Goal: Task Accomplishment & Management: Manage account settings

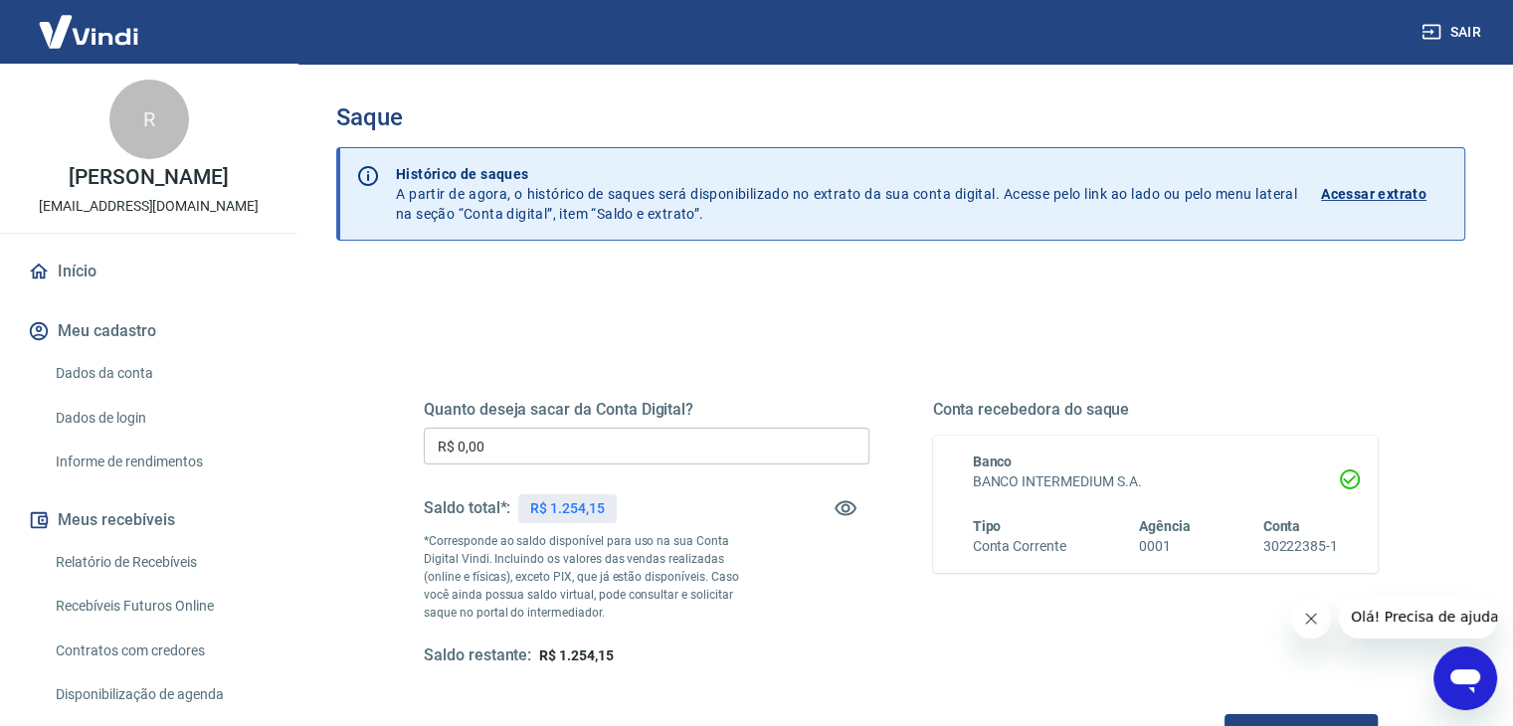
drag, startPoint x: 639, startPoint y: 452, endPoint x: 810, endPoint y: 453, distance: 170.1
click at [639, 451] on input "R$ 0,00" at bounding box center [647, 446] width 446 height 37
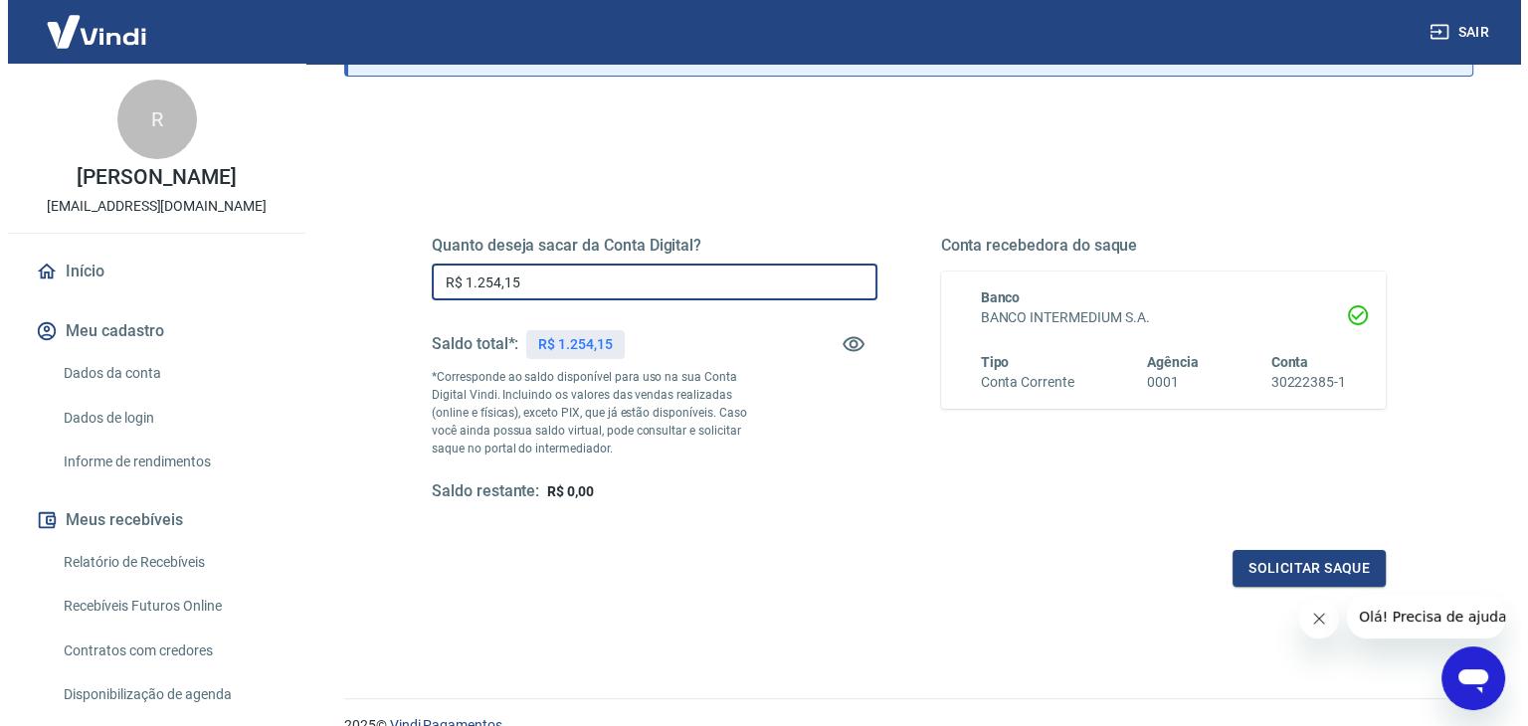
scroll to position [165, 0]
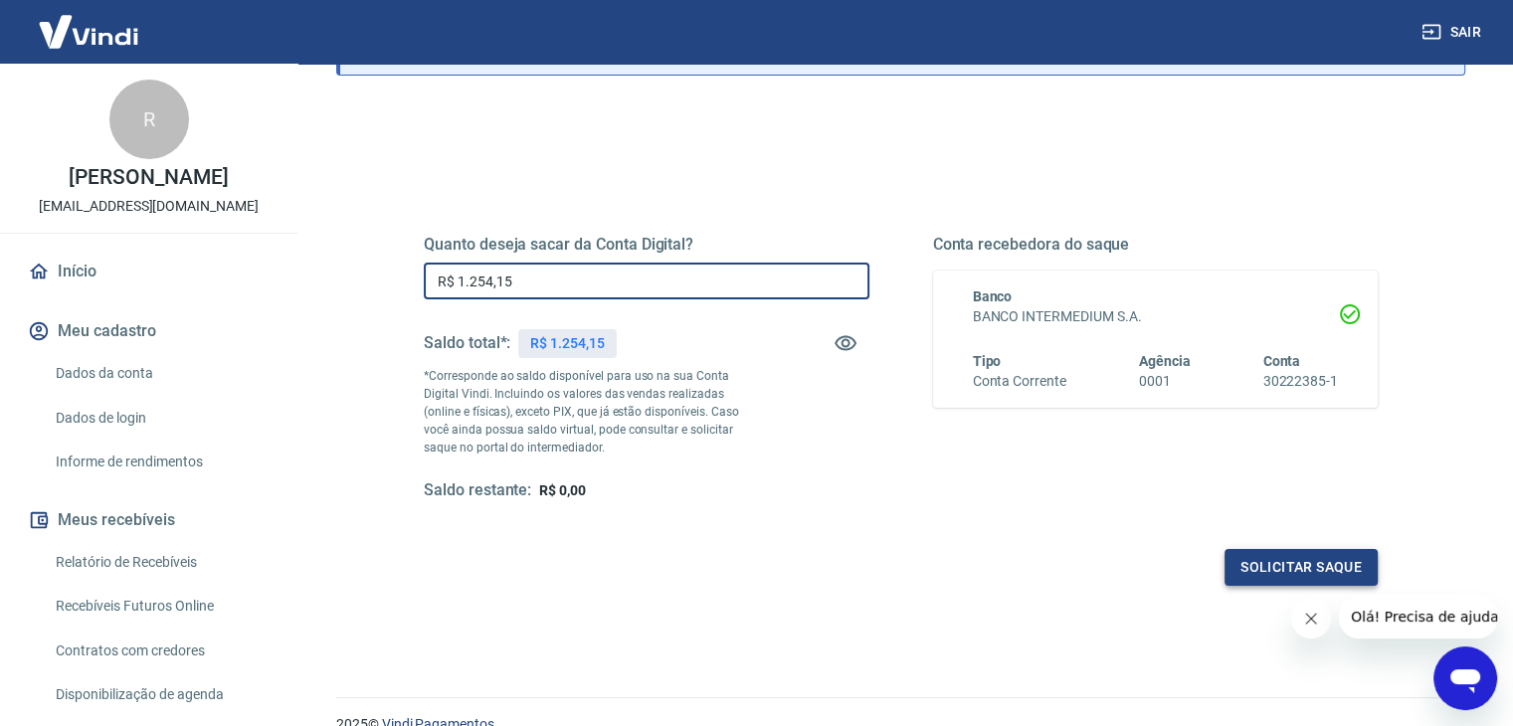
type input "R$ 1.254,15"
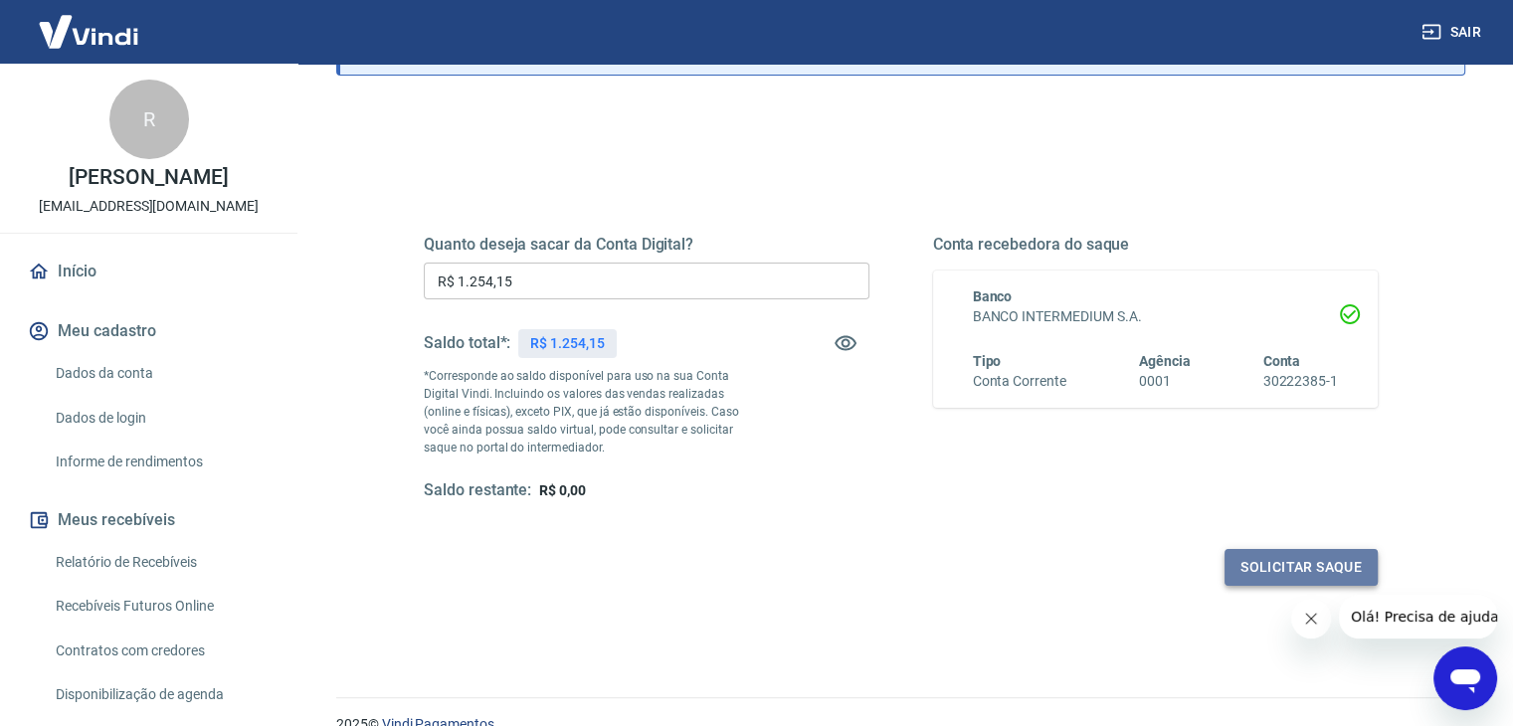
click at [1243, 556] on button "Solicitar saque" at bounding box center [1300, 567] width 153 height 37
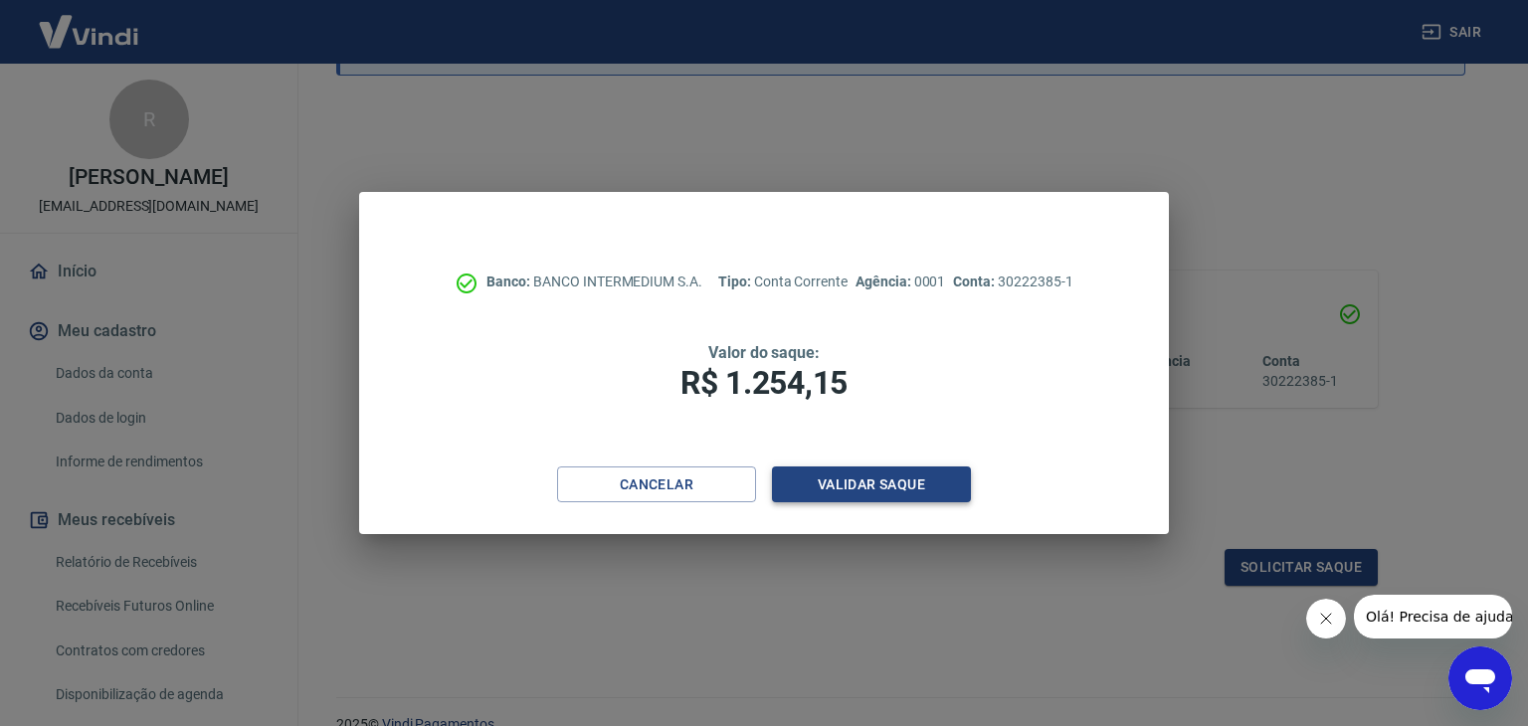
click at [884, 491] on button "Validar saque" at bounding box center [871, 484] width 199 height 37
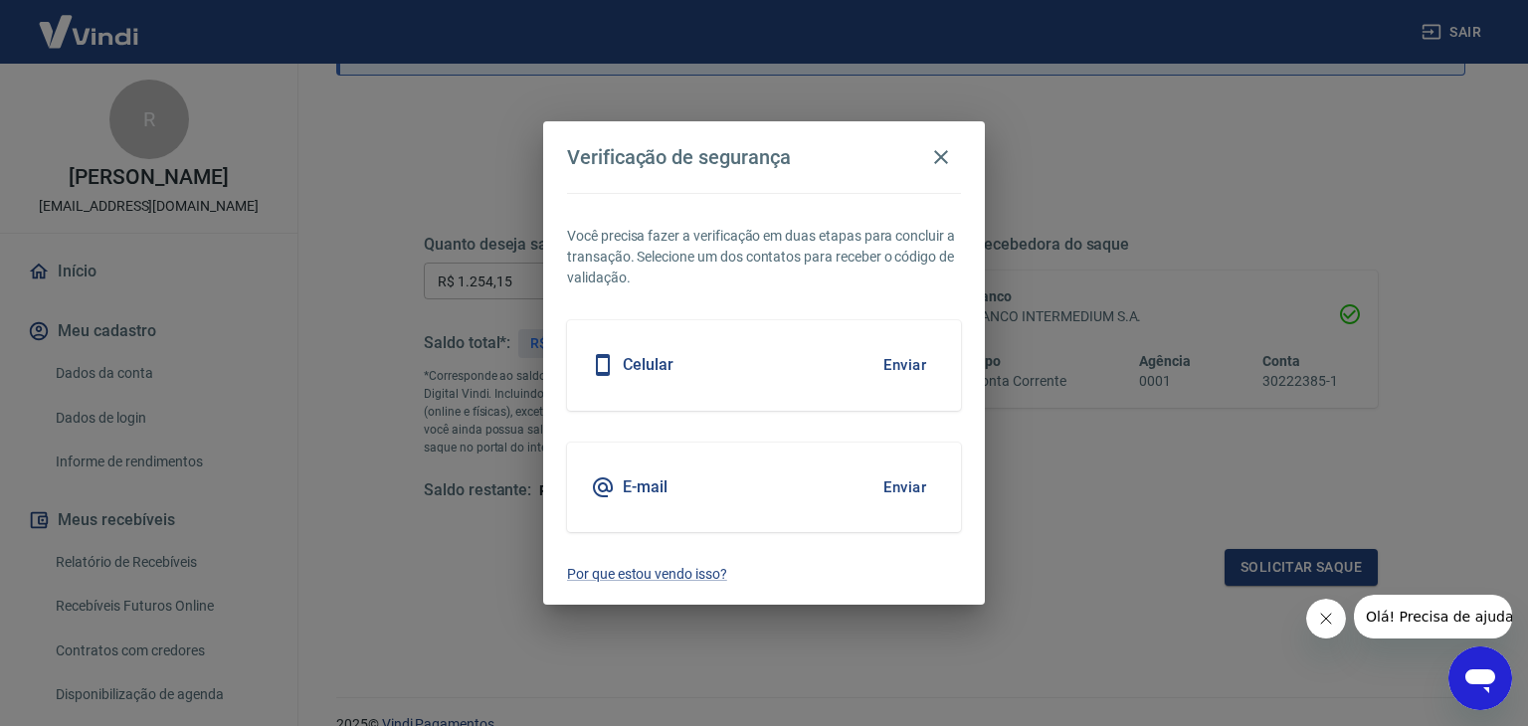
click at [894, 477] on button "Enviar" at bounding box center [904, 487] width 65 height 42
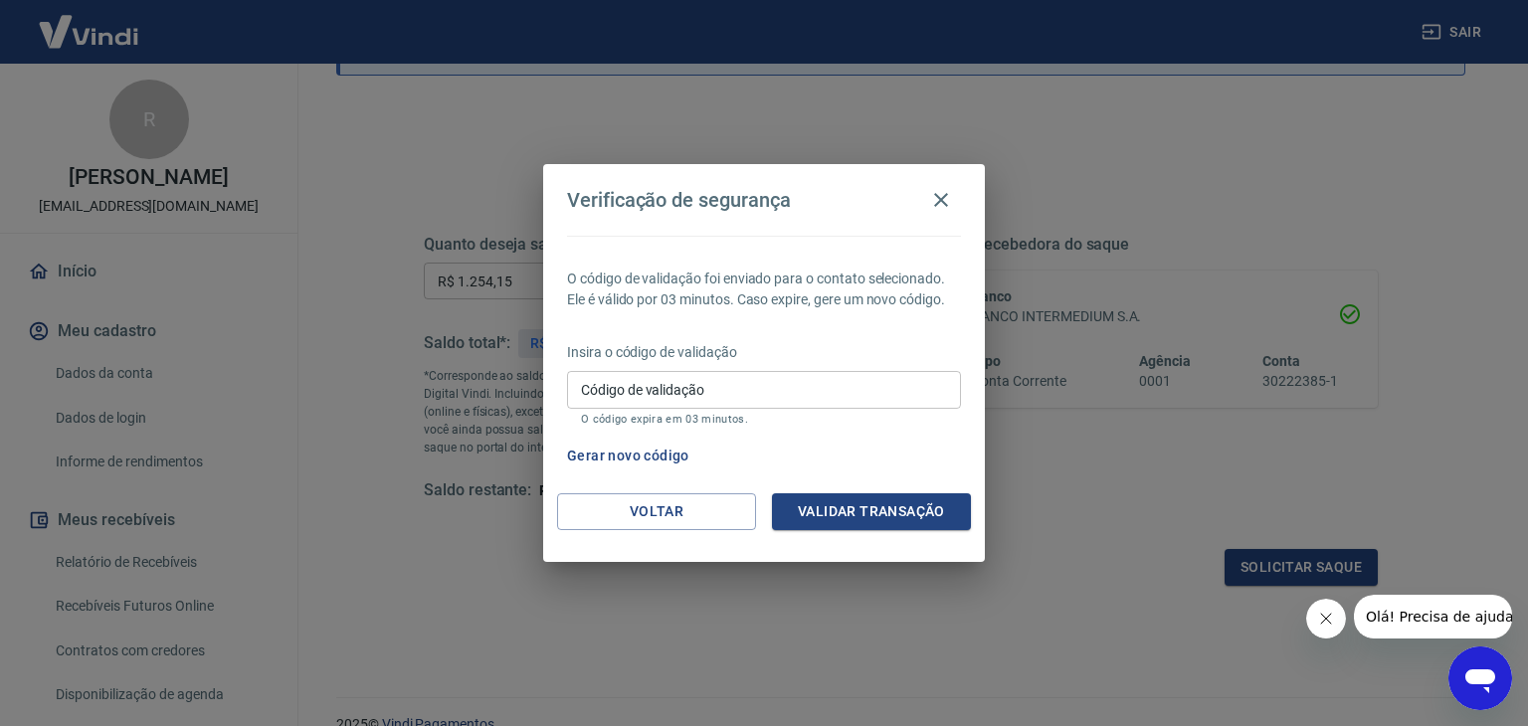
drag, startPoint x: 598, startPoint y: 399, endPoint x: 647, endPoint y: 415, distance: 52.2
click at [599, 398] on input "Código de validação" at bounding box center [764, 389] width 394 height 37
type input "165427"
click at [843, 522] on button "Validar transação" at bounding box center [871, 511] width 199 height 37
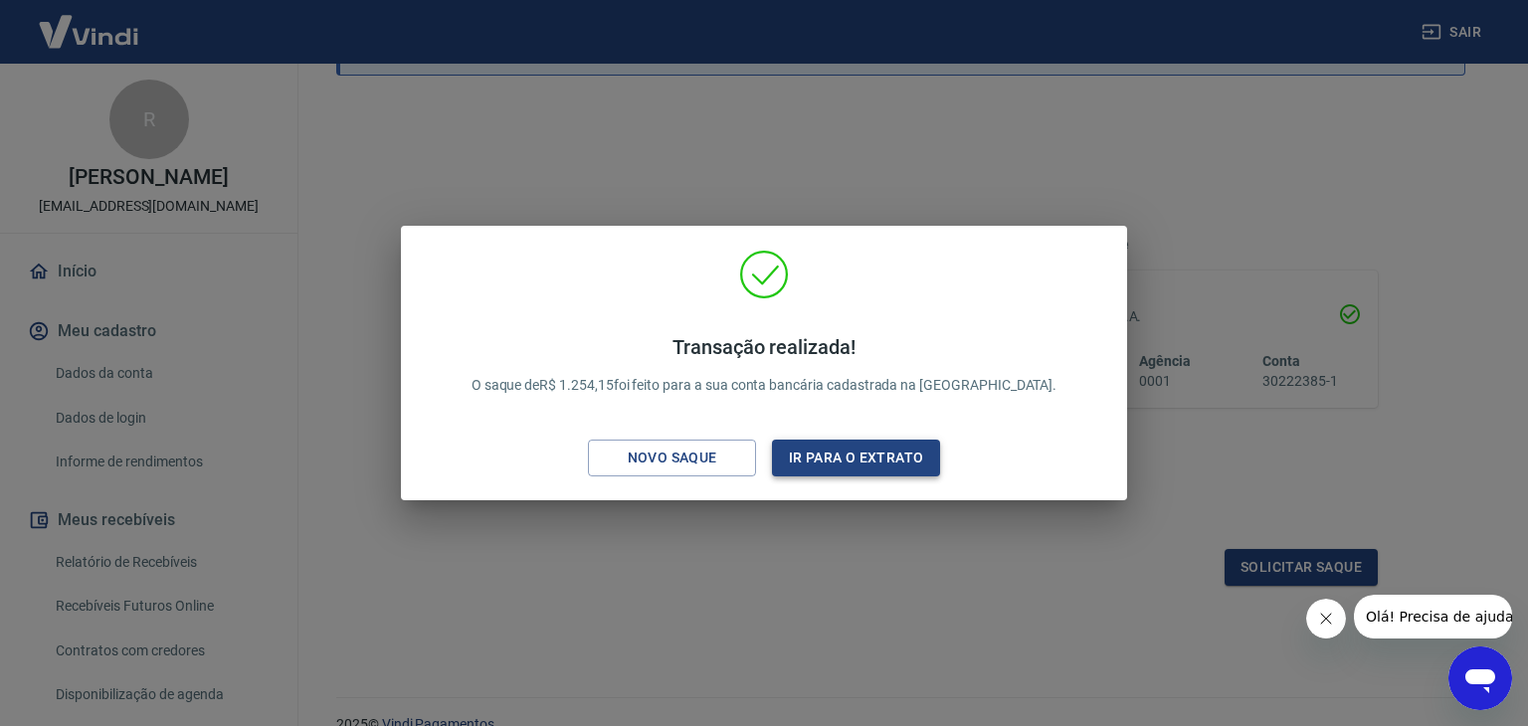
click at [910, 451] on button "Ir para o extrato" at bounding box center [856, 458] width 168 height 37
